Goal: Transaction & Acquisition: Purchase product/service

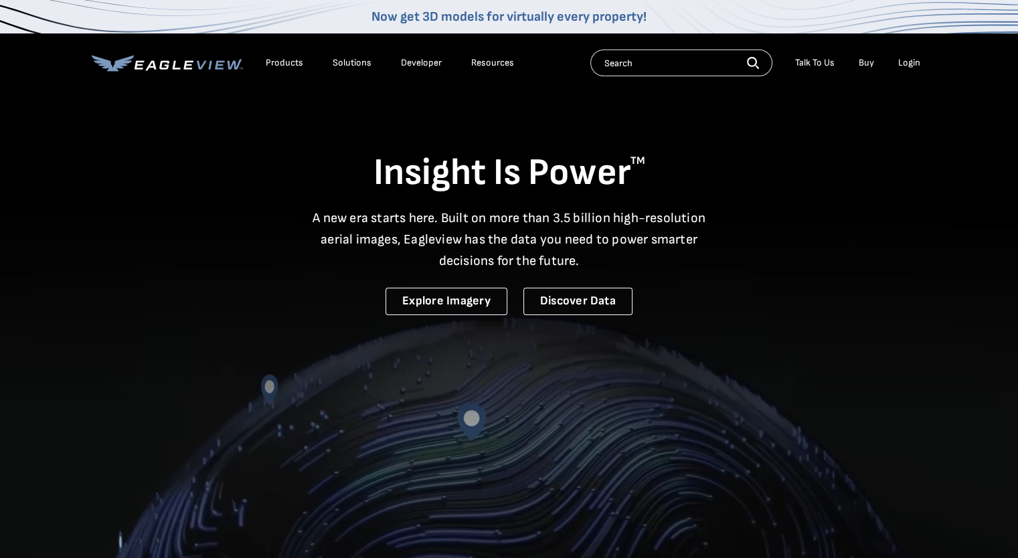
click at [908, 64] on div "Login" at bounding box center [909, 63] width 22 height 12
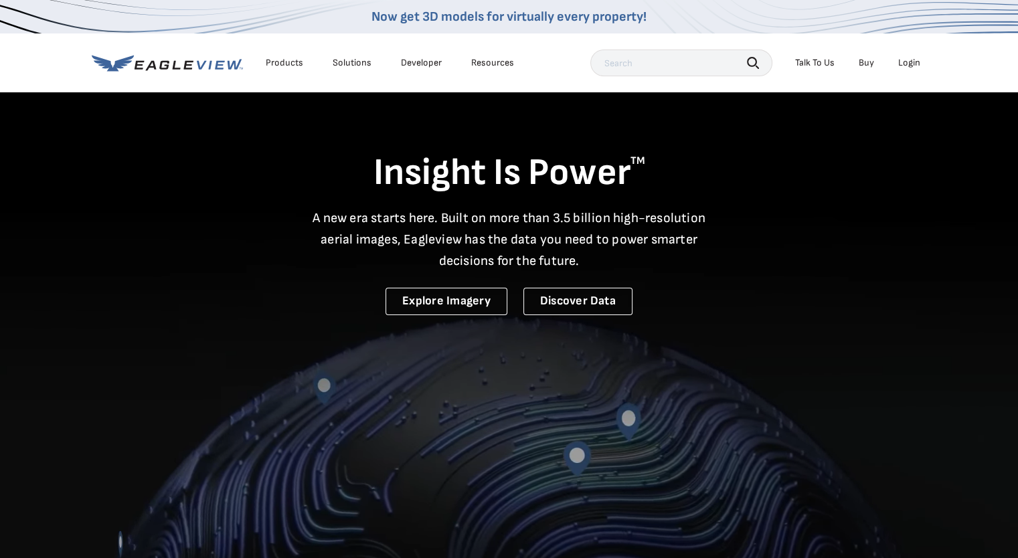
click at [910, 62] on div "Login" at bounding box center [909, 63] width 22 height 12
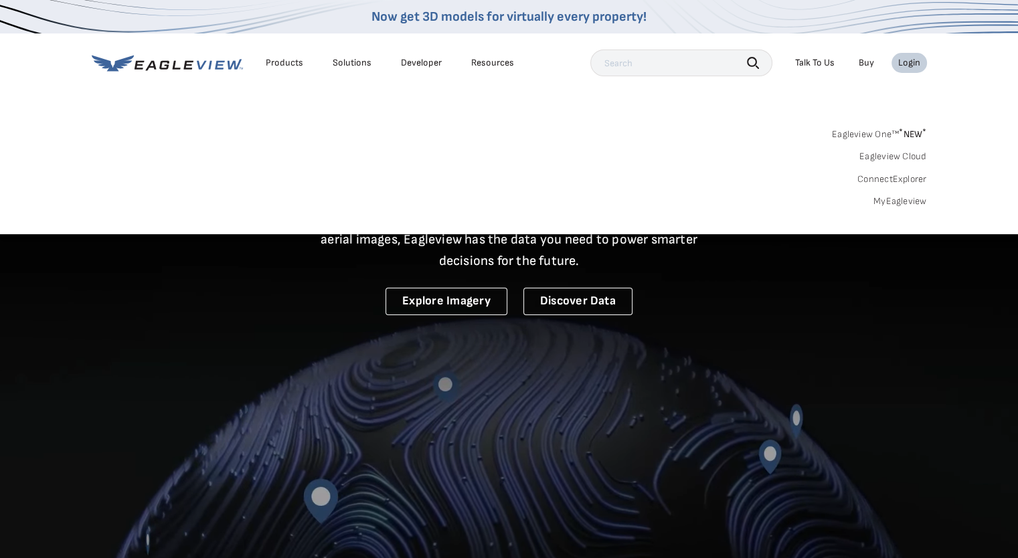
click at [918, 201] on link "MyEagleview" at bounding box center [901, 201] width 54 height 12
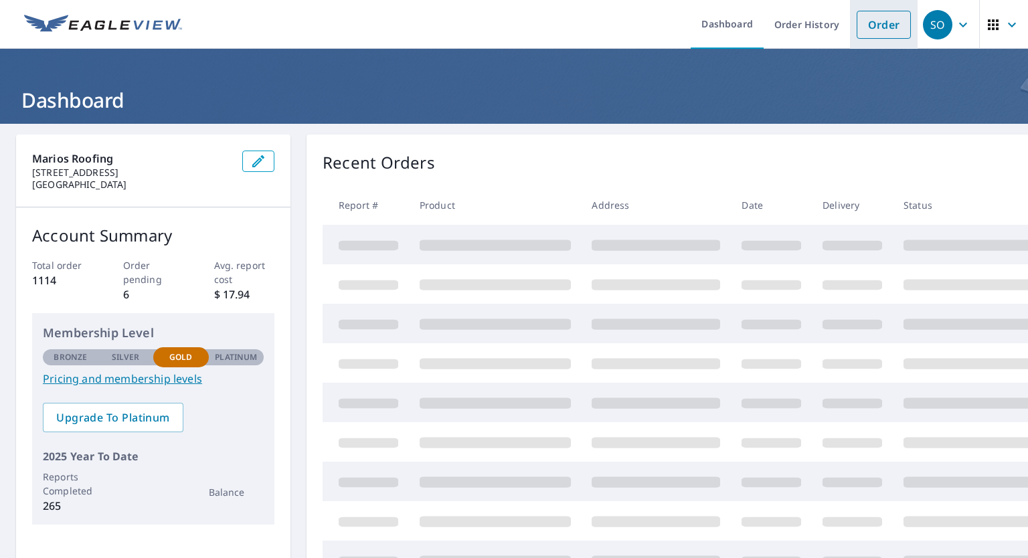
click at [894, 30] on link "Order" at bounding box center [884, 25] width 54 height 28
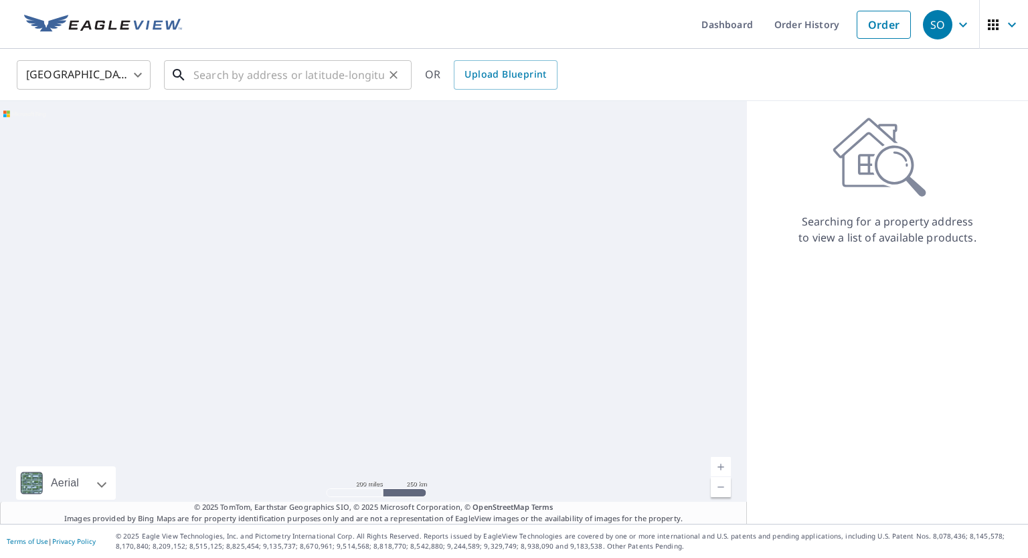
click at [290, 70] on input "text" at bounding box center [288, 74] width 191 height 37
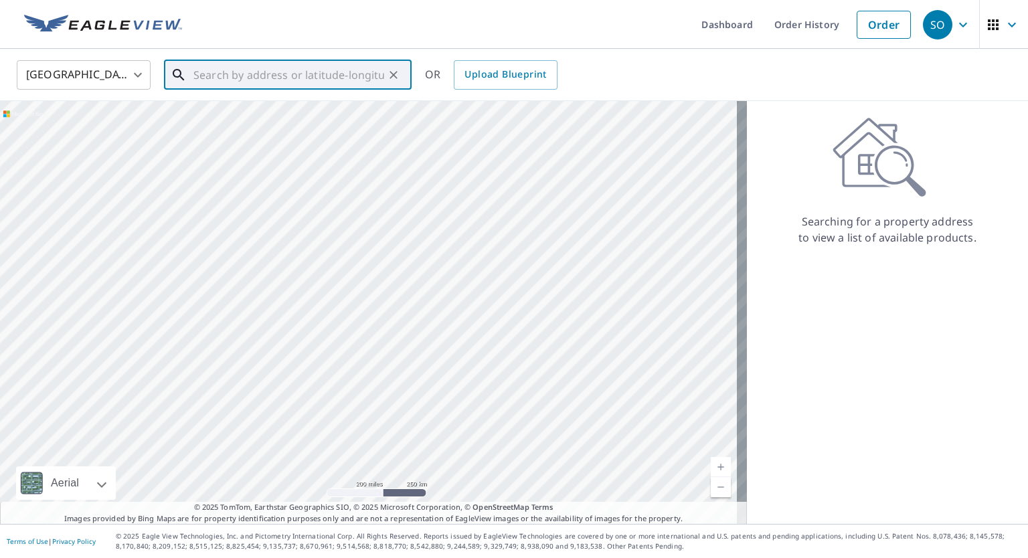
paste input "[STREET_ADDRESS]"
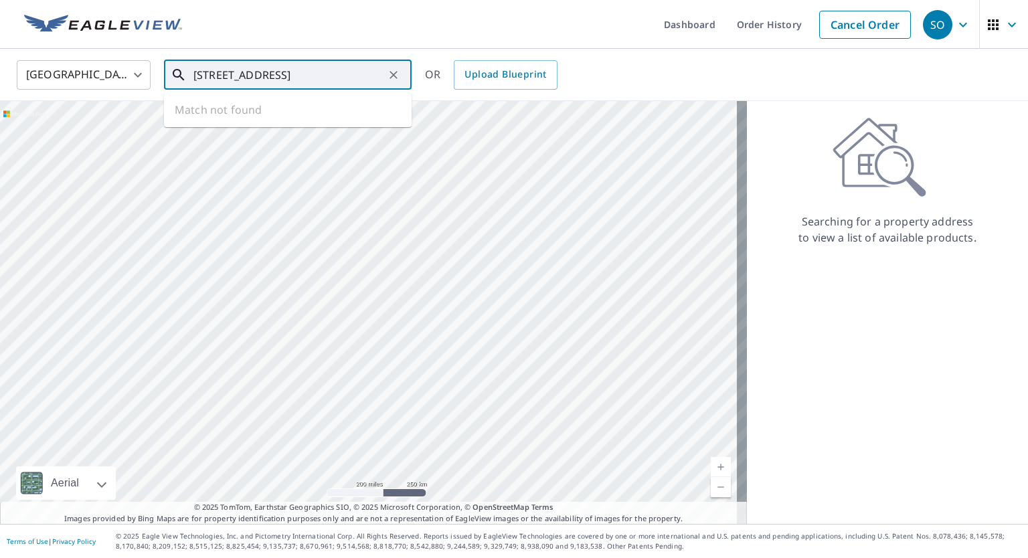
scroll to position [0, 33]
click at [247, 112] on span "[STREET_ADDRESS]" at bounding box center [296, 114] width 210 height 16
type input "[STREET_ADDRESS]"
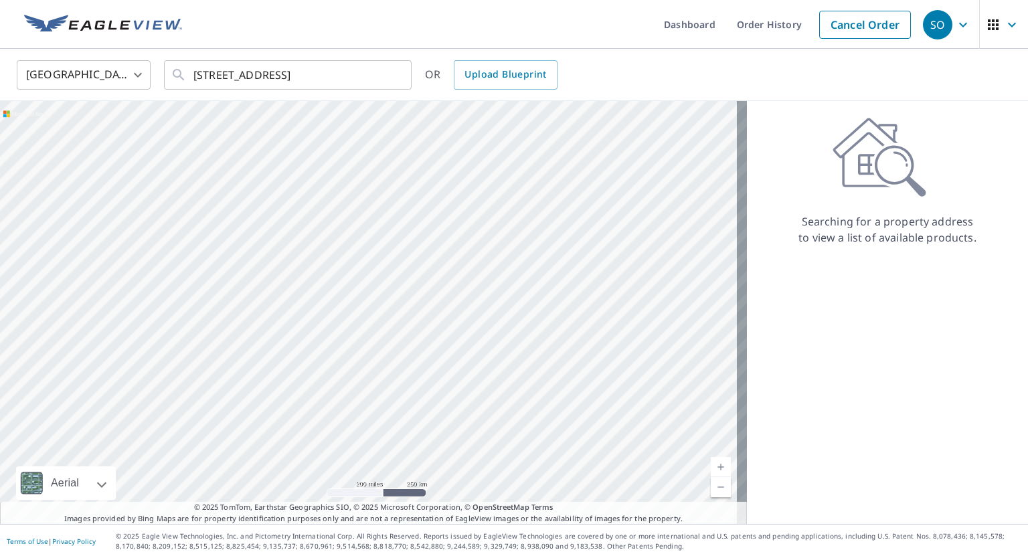
scroll to position [0, 0]
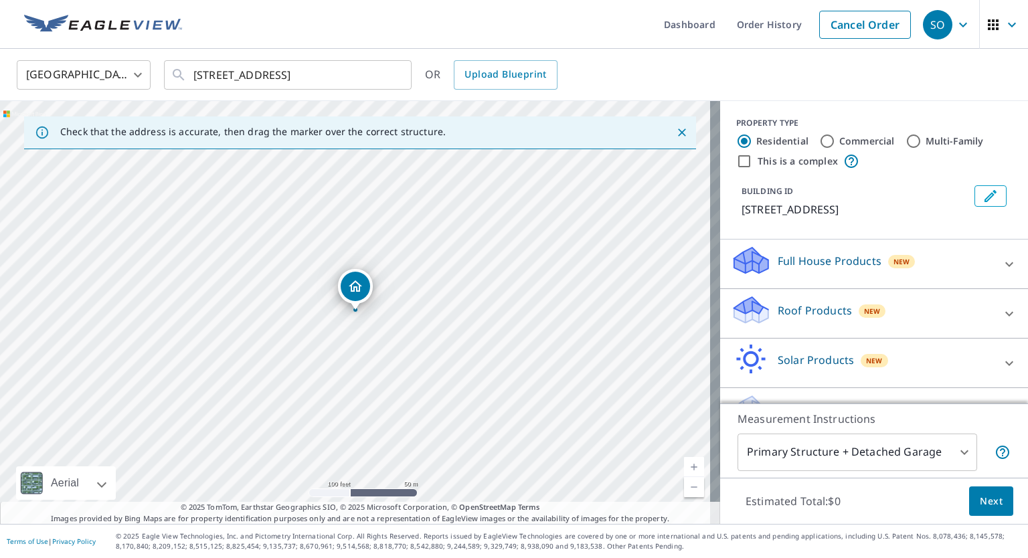
click at [789, 317] on p "Roof Products" at bounding box center [815, 311] width 74 height 16
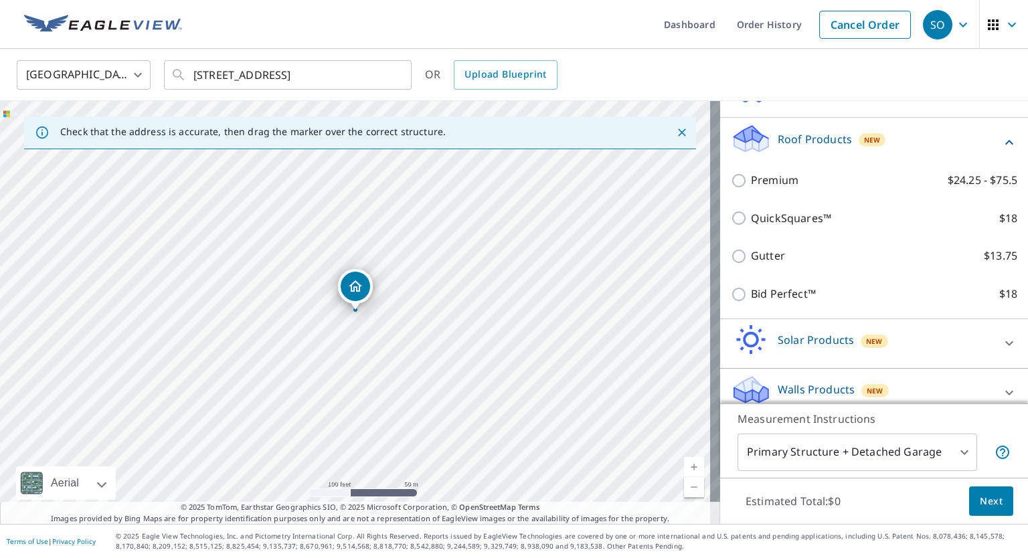
scroll to position [201, 0]
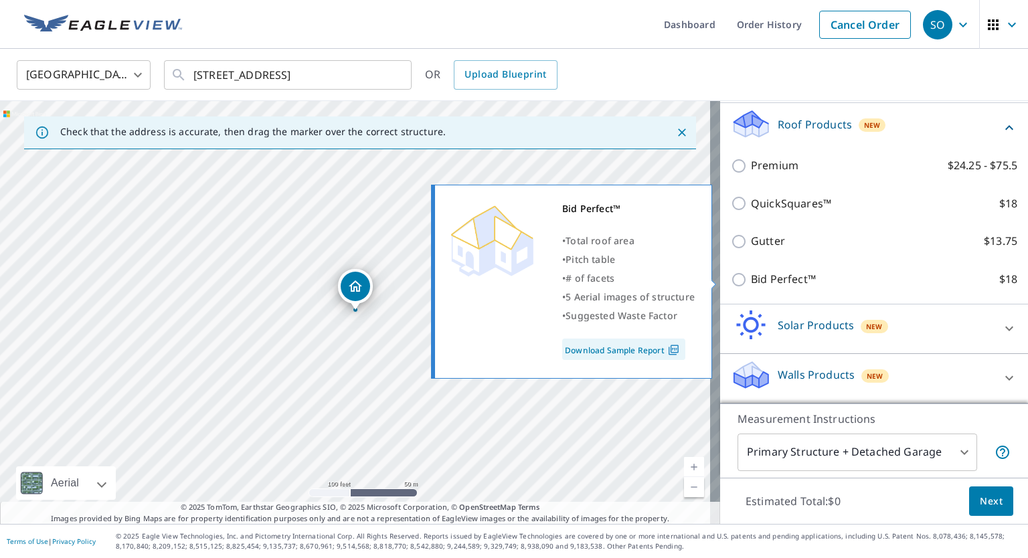
click at [783, 287] on p "Bid Perfect™" at bounding box center [783, 279] width 65 height 17
click at [751, 287] on input "Bid Perfect™ $18" at bounding box center [741, 280] width 20 height 16
checkbox input "true"
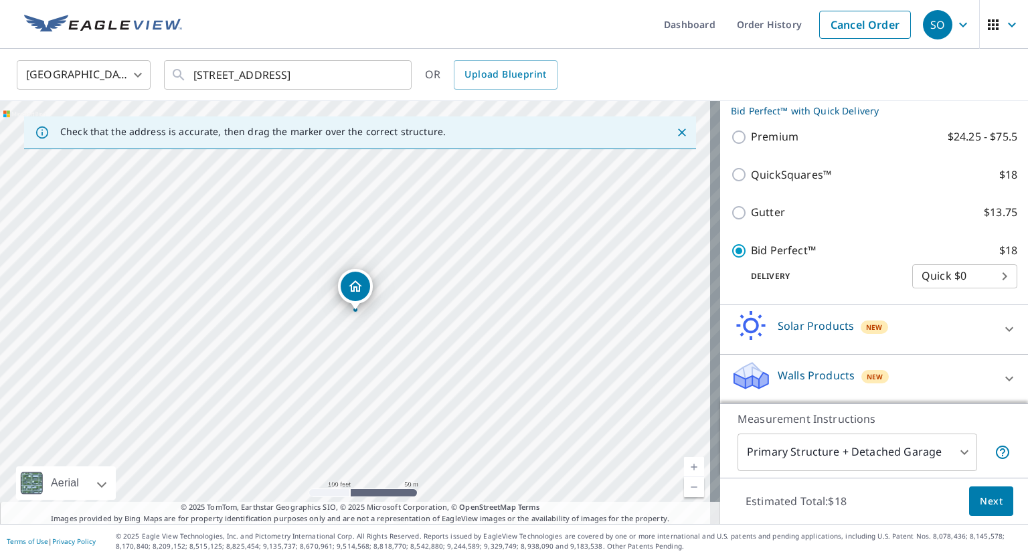
scroll to position [244, 0]
click at [981, 493] on span "Next" at bounding box center [991, 501] width 23 height 17
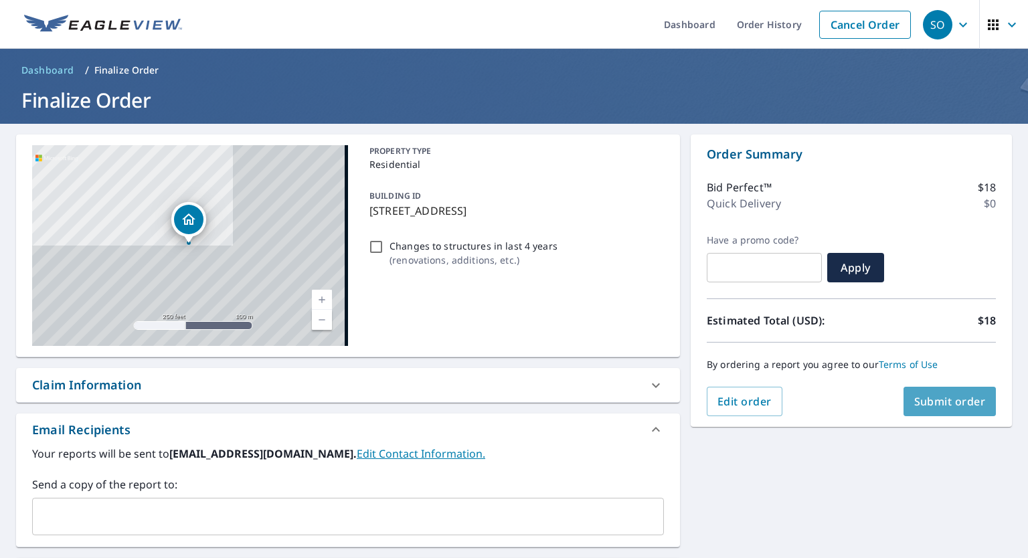
click at [961, 406] on span "Submit order" at bounding box center [950, 401] width 72 height 15
